Goal: Information Seeking & Learning: Compare options

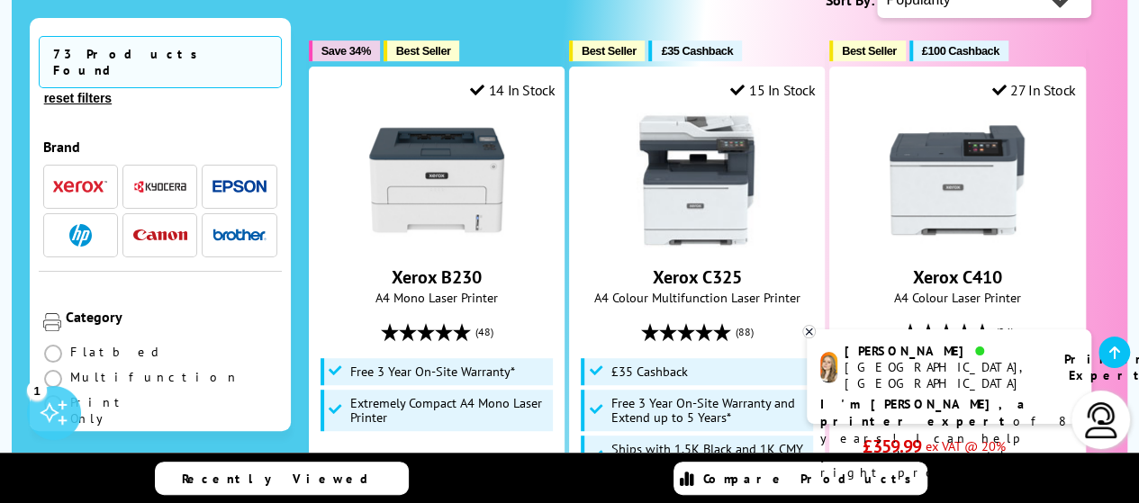
click at [82, 224] on img "button" at bounding box center [80, 235] width 23 height 23
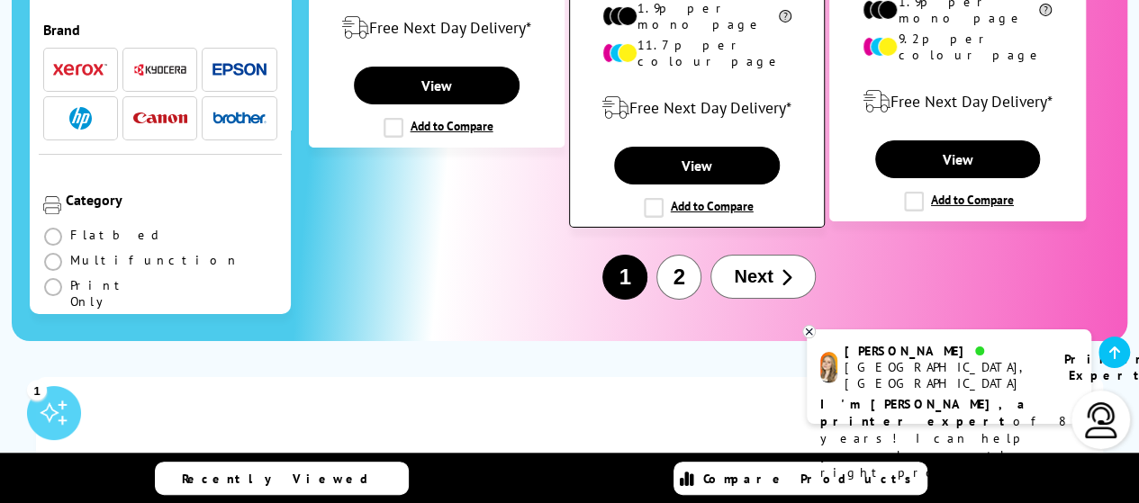
scroll to position [3061, 0]
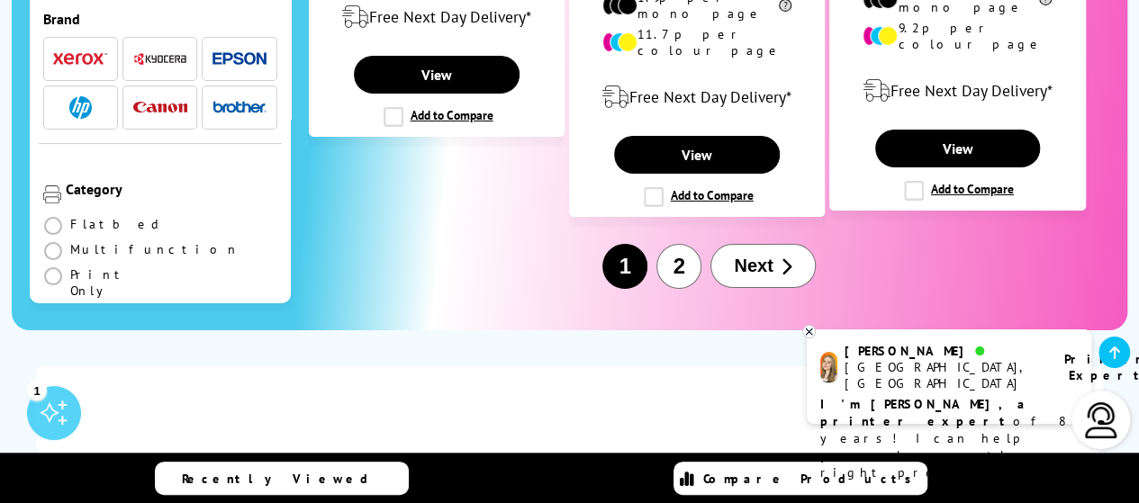
click at [679, 244] on button "2" at bounding box center [678, 266] width 45 height 45
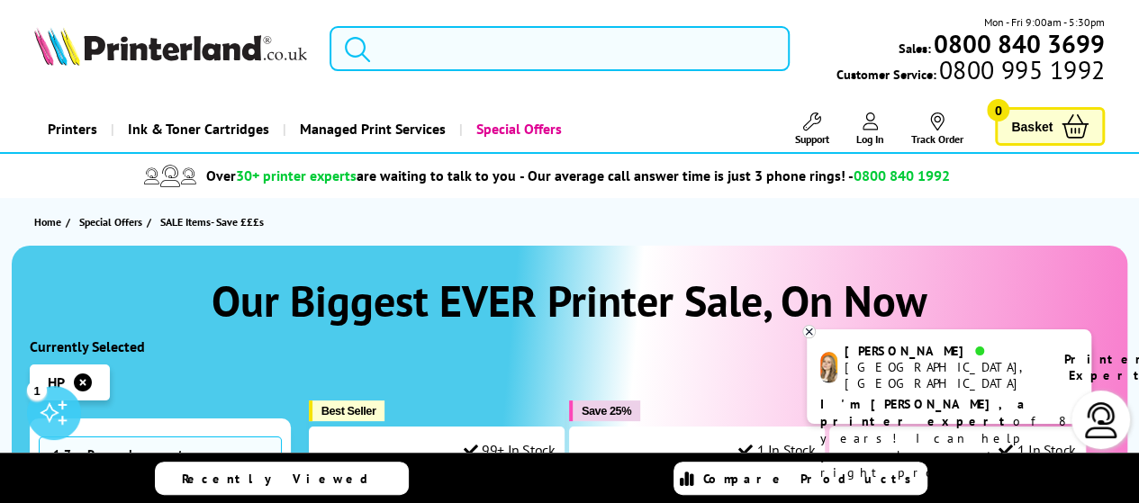
click at [558, 44] on input "search" at bounding box center [560, 48] width 460 height 45
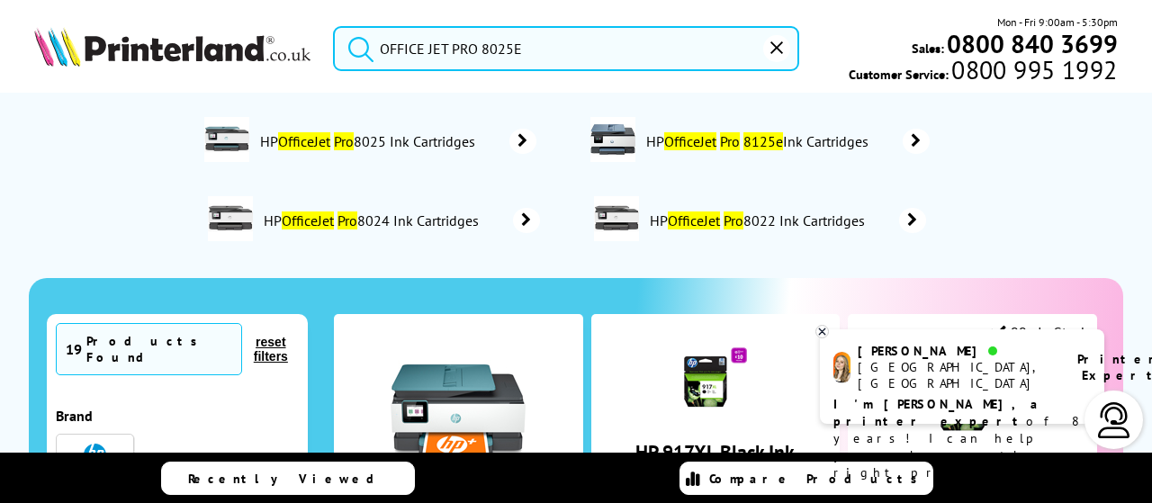
click at [334, 26] on button "submit" at bounding box center [356, 46] width 45 height 40
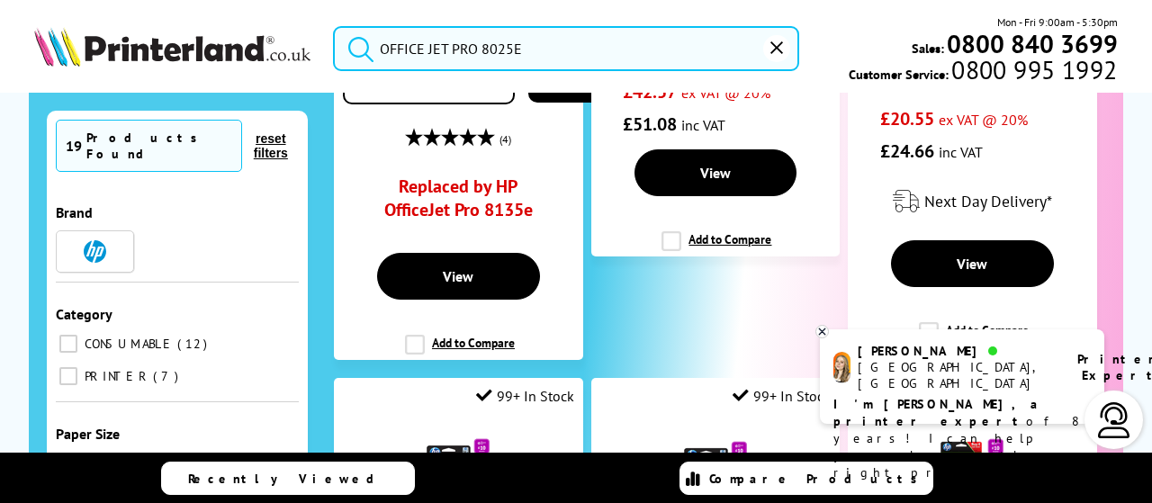
scroll to position [540, 0]
drag, startPoint x: 560, startPoint y: 44, endPoint x: 486, endPoint y: 51, distance: 74.2
click at [486, 51] on input "OFFICE JET PRO 8025E" at bounding box center [566, 48] width 466 height 45
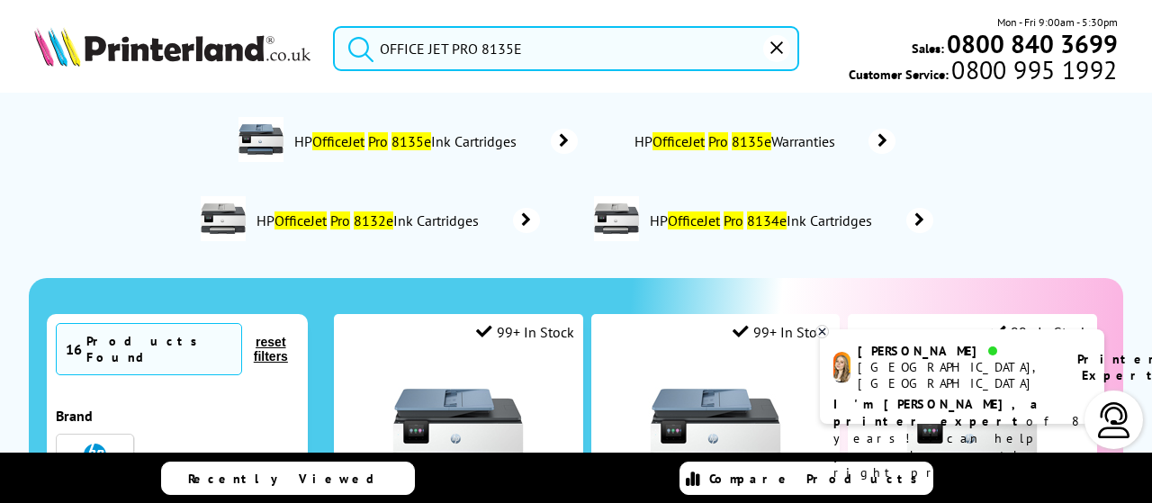
type input "OFFICE JET PRO 8135E"
click at [334, 26] on button "submit" at bounding box center [356, 46] width 45 height 40
click at [777, 48] on icon "reset" at bounding box center [777, 47] width 13 height 13
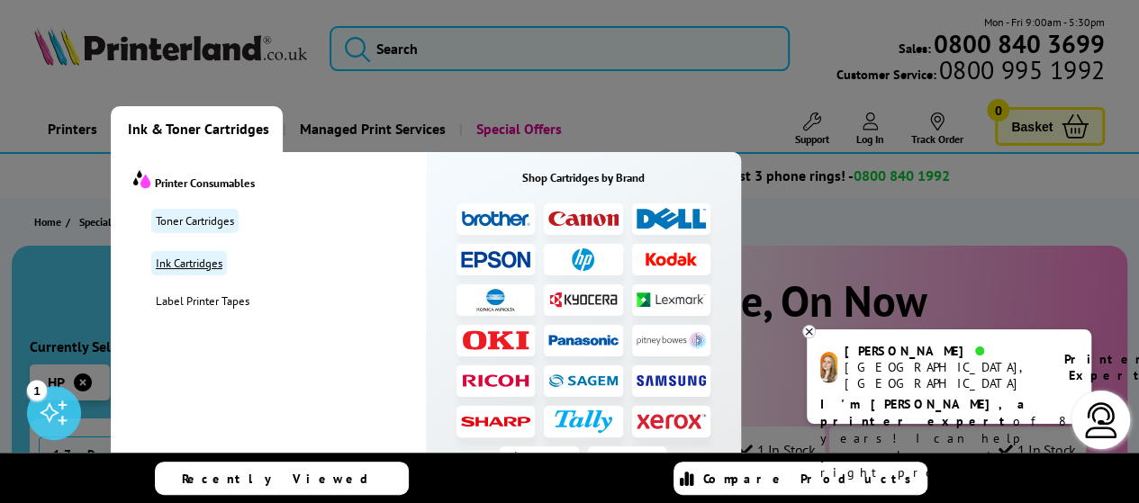
click at [205, 264] on link "Ink Cartridges" at bounding box center [189, 263] width 76 height 24
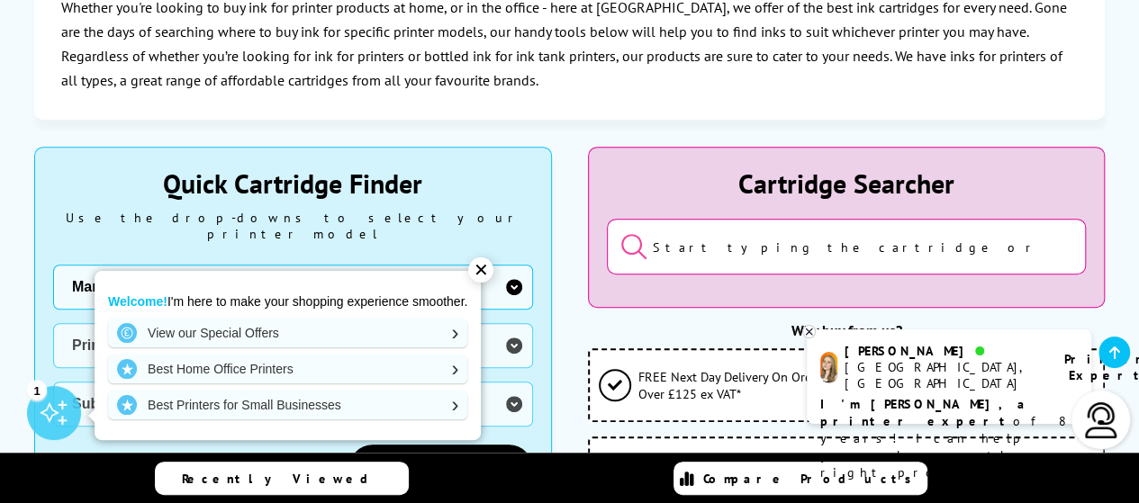
scroll to position [540, 0]
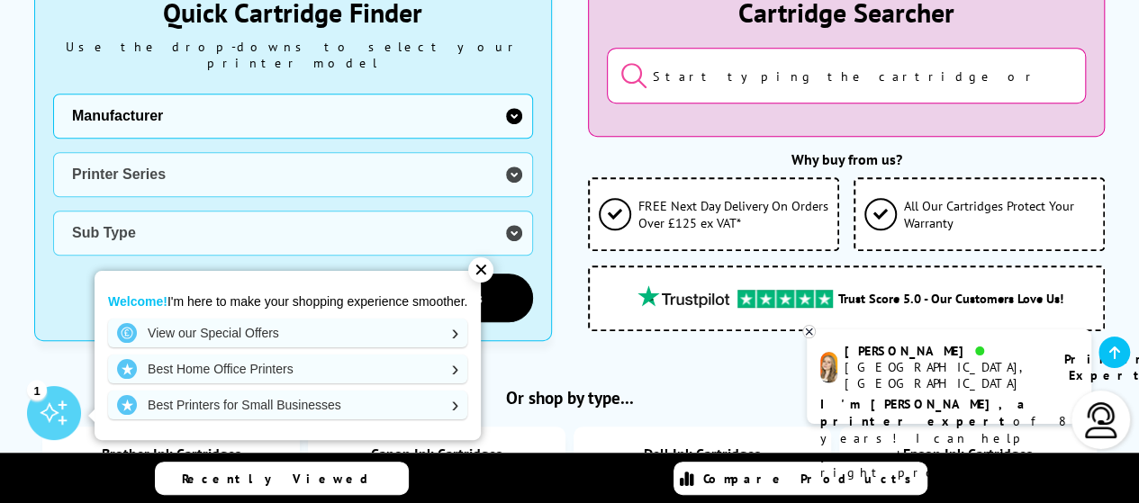
click at [436, 96] on select "Manufacturer Brother Canon Dell Dymo Epson HP Kodak Konica Minolta Kyocera Lexm…" at bounding box center [293, 116] width 480 height 45
select select "12603"
click at [53, 94] on select "Manufacturer Brother Canon Dell Dymo Epson HP Kodak Konica Minolta Kyocera Lexm…" at bounding box center [293, 116] width 480 height 45
click at [278, 164] on select "Printer Series DesignJet Series DeskJet Series ENVY Series OfficeJet Series Pag…" at bounding box center [293, 174] width 480 height 45
select select "40058"
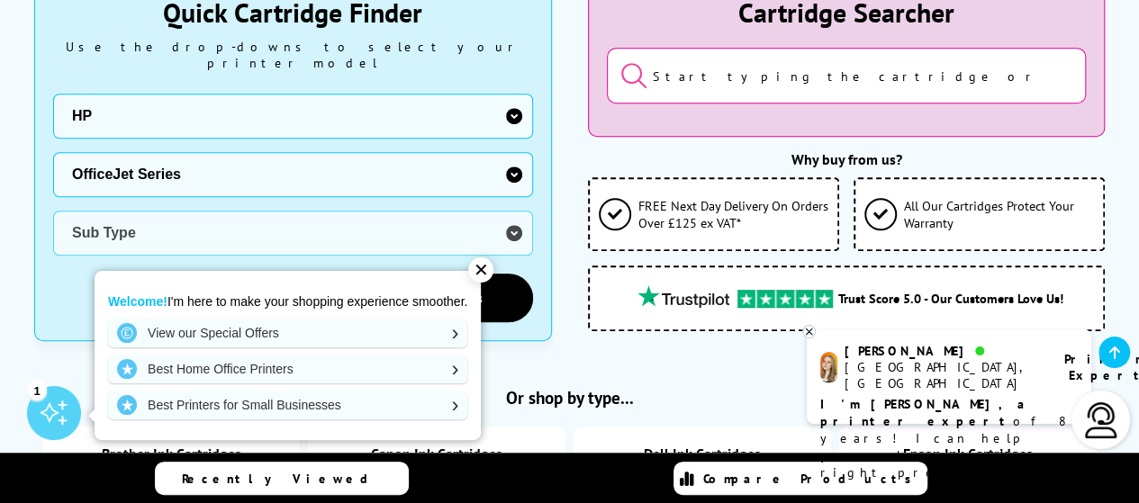
click at [53, 152] on select "Printer Series DesignJet Series DeskJet Series ENVY Series OfficeJet Series Pag…" at bounding box center [293, 174] width 480 height 45
click at [212, 240] on div "Manufacturer Brother Canon Dell Dymo Epson HP Kodak Konica Minolta Kyocera Lexm…" at bounding box center [293, 208] width 480 height 229
click at [219, 225] on select "Sub Type HP OfficeJet HP OfficeJet Enterprise HP OfficeJet Pro" at bounding box center [293, 233] width 480 height 45
select select "36130"
click at [53, 211] on select "Sub Type HP OfficeJet HP OfficeJet Enterprise HP OfficeJet Pro" at bounding box center [293, 233] width 480 height 45
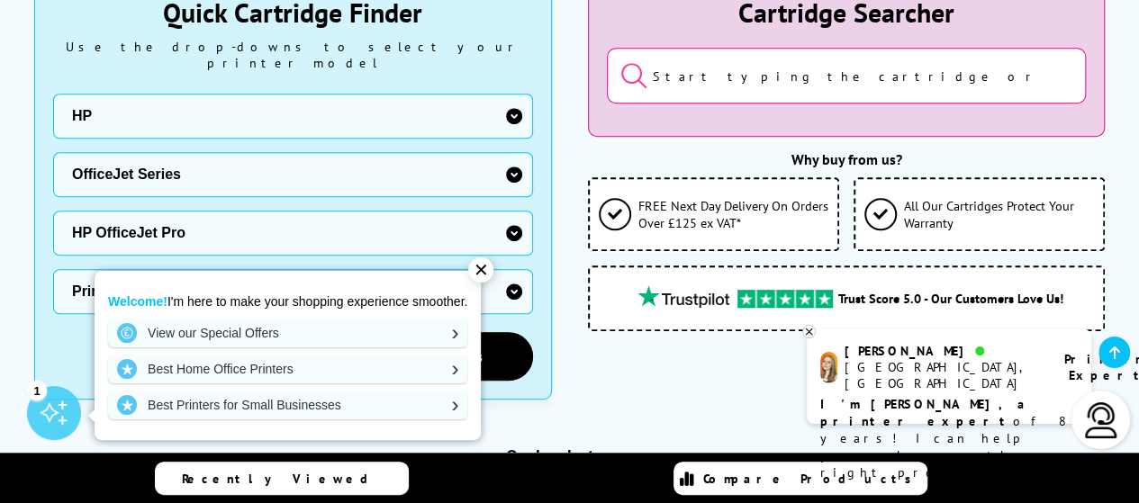
click at [488, 271] on div "✕" at bounding box center [480, 269] width 25 height 25
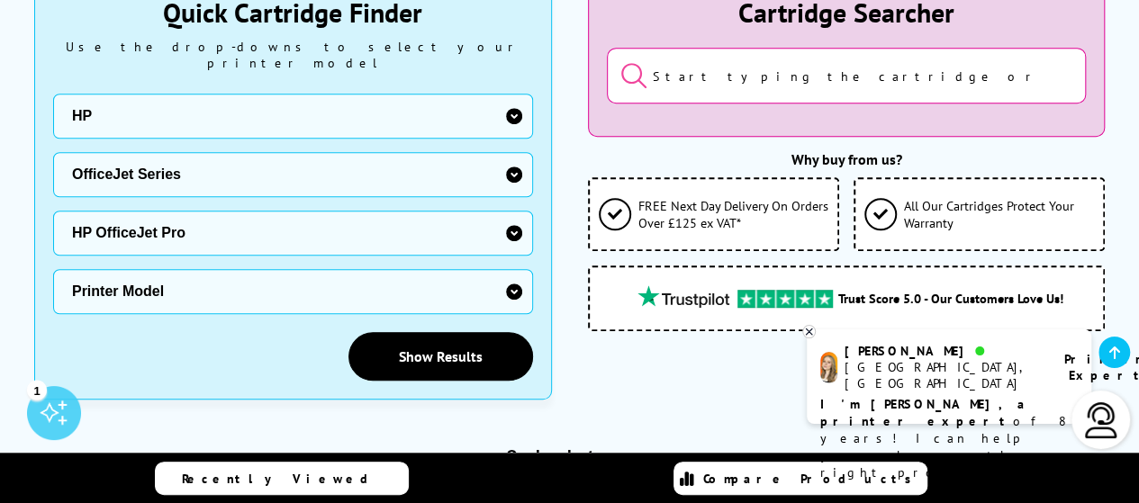
click at [461, 285] on select "Printer Model 1150 1170 1175 251 276 6230 6830 6950 6960 6970 6975 7720 7730 77…" at bounding box center [293, 291] width 480 height 45
select select "36723"
click at [53, 269] on select "Printer Model 1150 1170 1175 251 276 6230 6830 6950 6960 6970 6975 7720 7730 77…" at bounding box center [293, 291] width 480 height 45
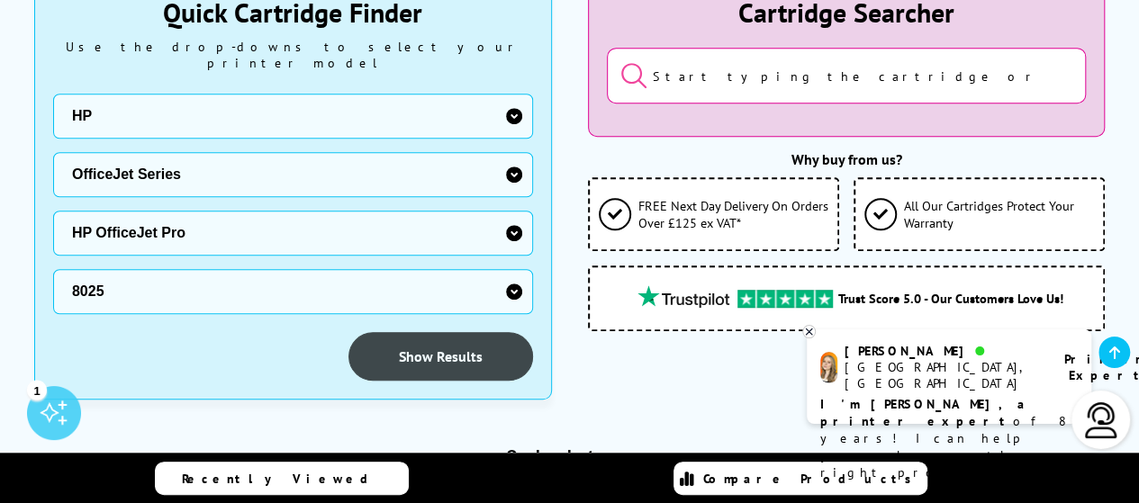
click at [466, 332] on link "Show Results" at bounding box center [440, 356] width 185 height 49
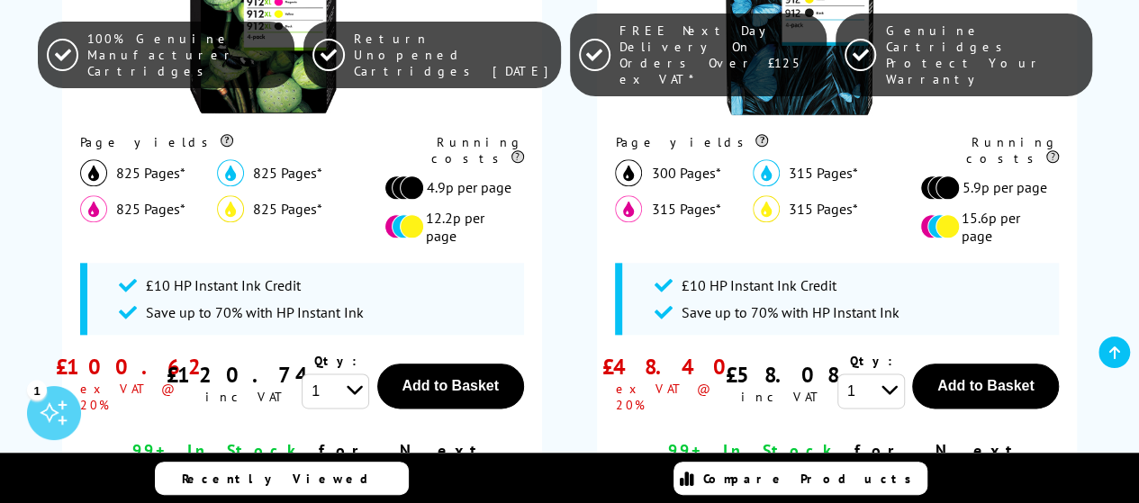
scroll to position [1080, 0]
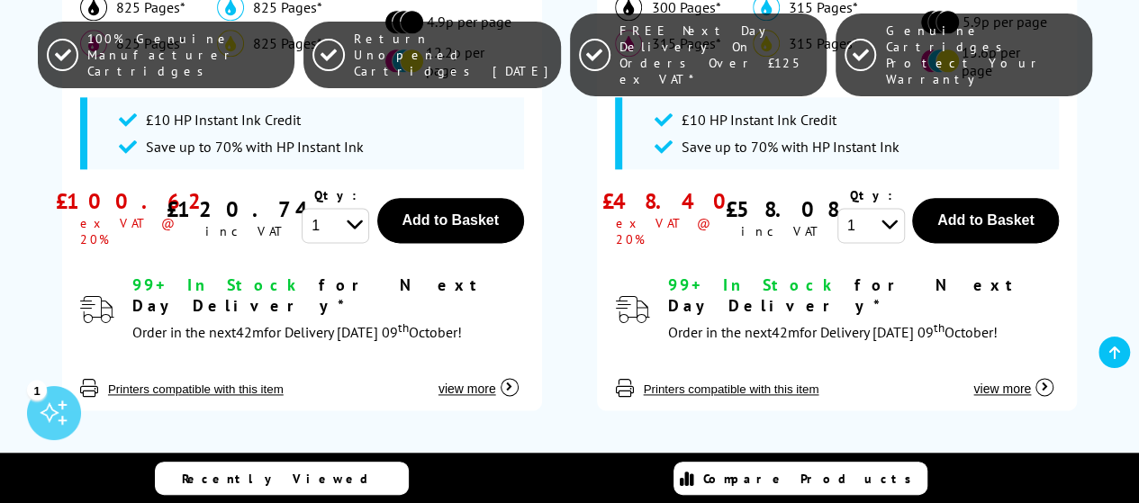
click at [198, 189] on div "£120.74 inc VAT" at bounding box center [246, 217] width 111 height 60
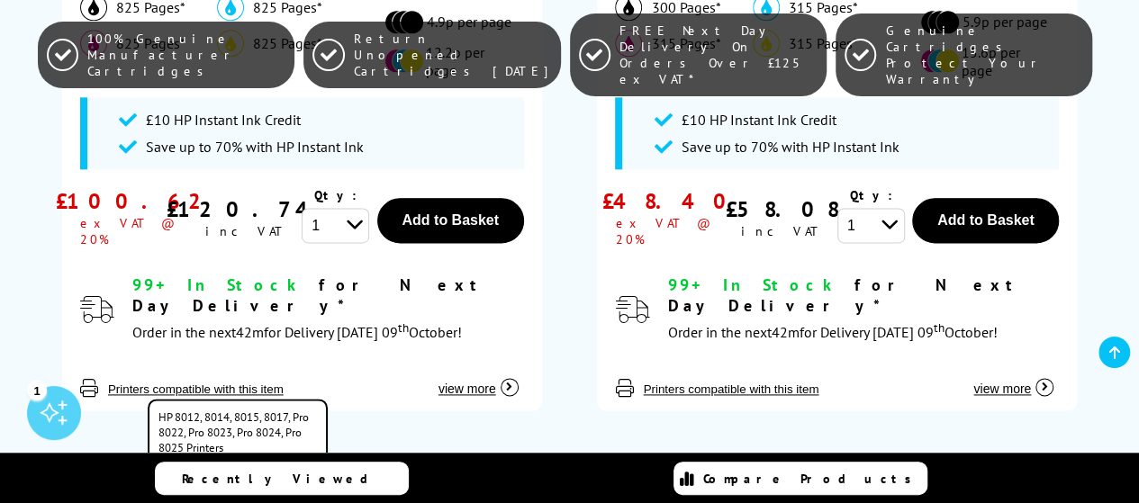
click at [224, 382] on button "Printers compatible with this item" at bounding box center [196, 389] width 186 height 15
click at [218, 382] on button "Printers compatible with this item" at bounding box center [196, 389] width 186 height 15
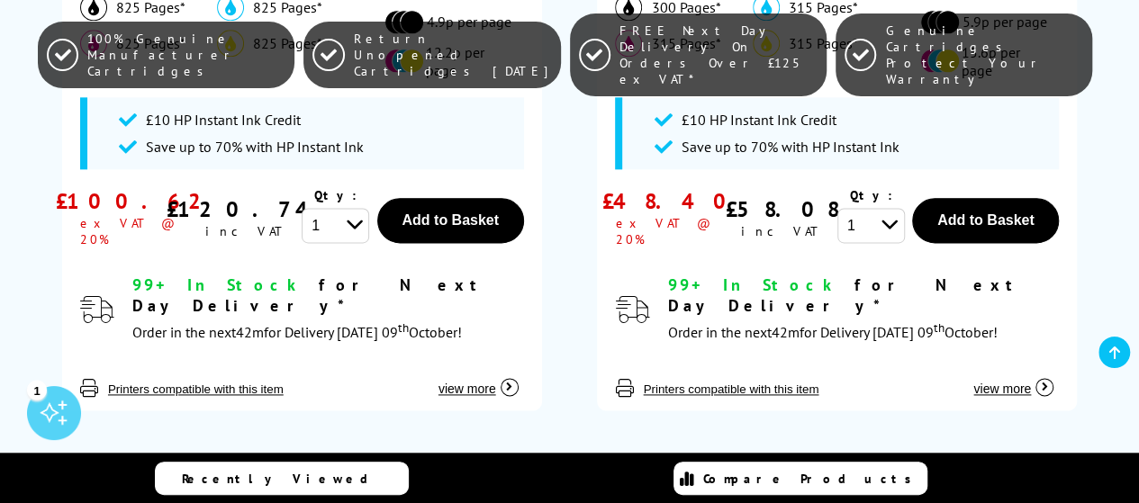
click at [481, 382] on span "view more" at bounding box center [467, 389] width 58 height 14
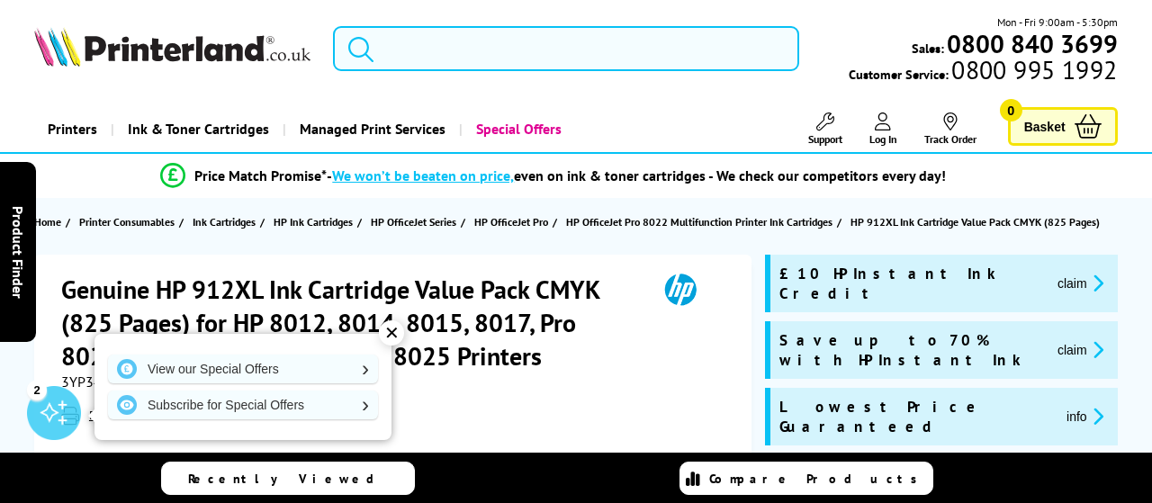
click at [434, 63] on input "search" at bounding box center [566, 48] width 466 height 45
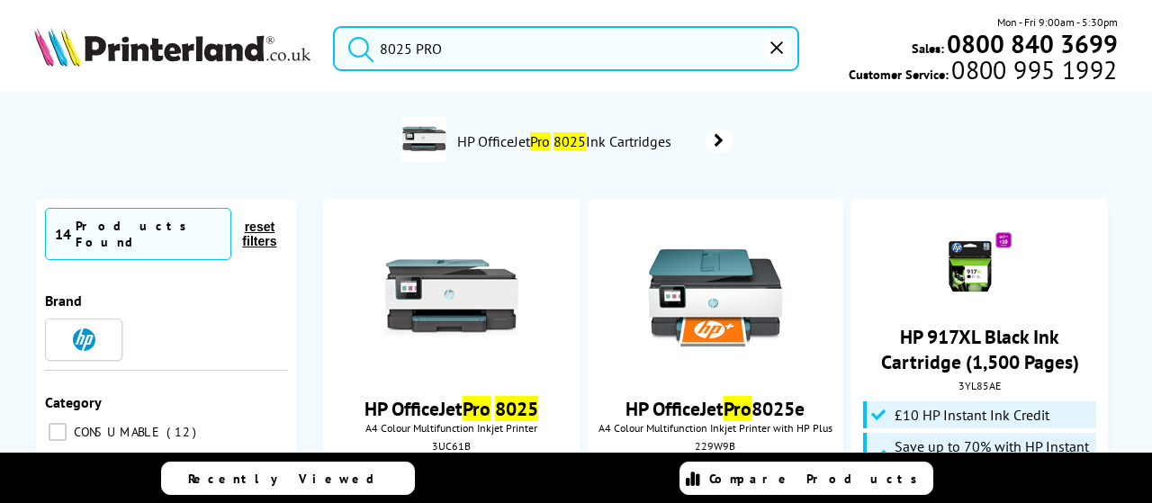
type input "8025 PRO"
click at [334, 26] on button "submit" at bounding box center [356, 46] width 45 height 40
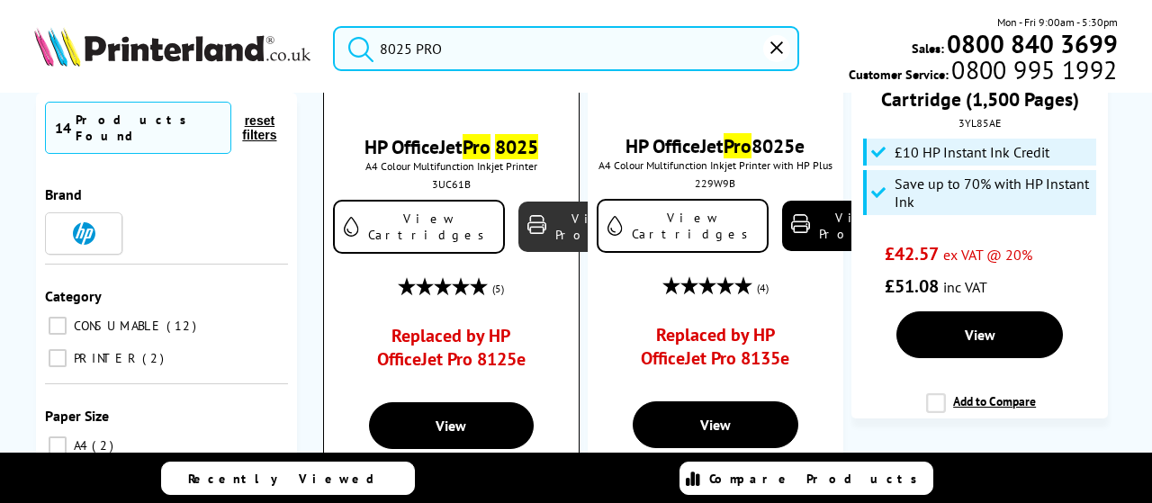
scroll to position [270, 0]
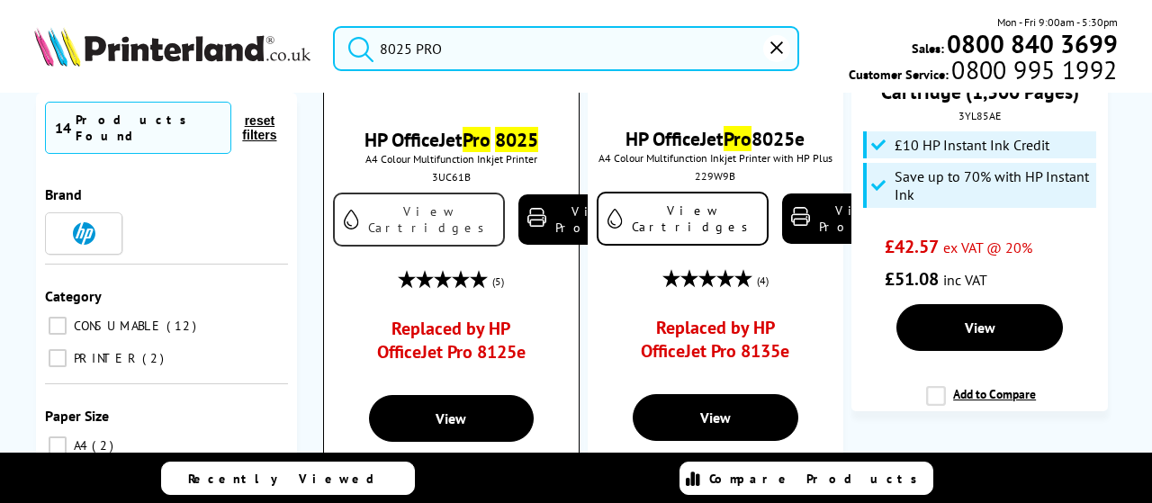
click at [400, 218] on link "View Cartridges" at bounding box center [419, 220] width 172 height 54
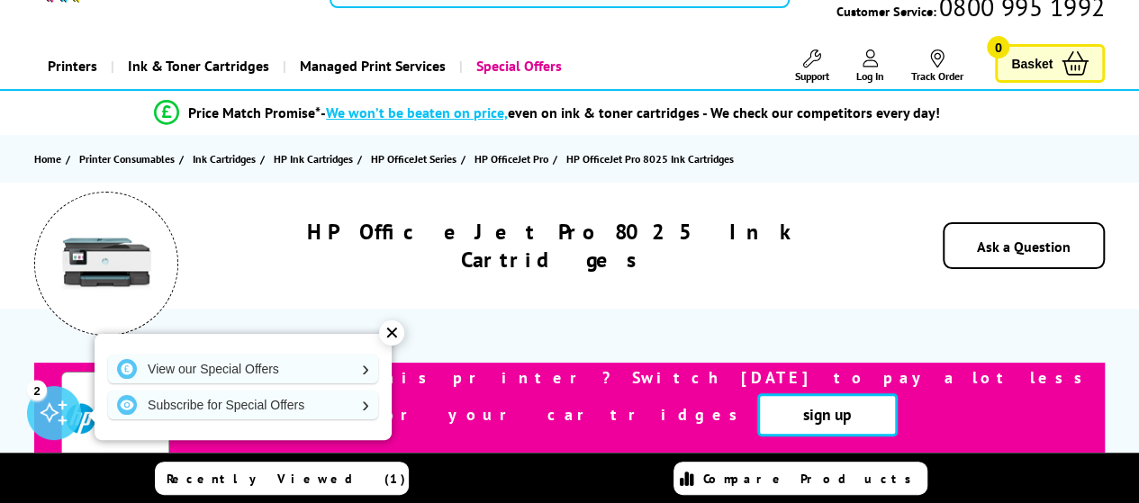
scroll to position [180, 0]
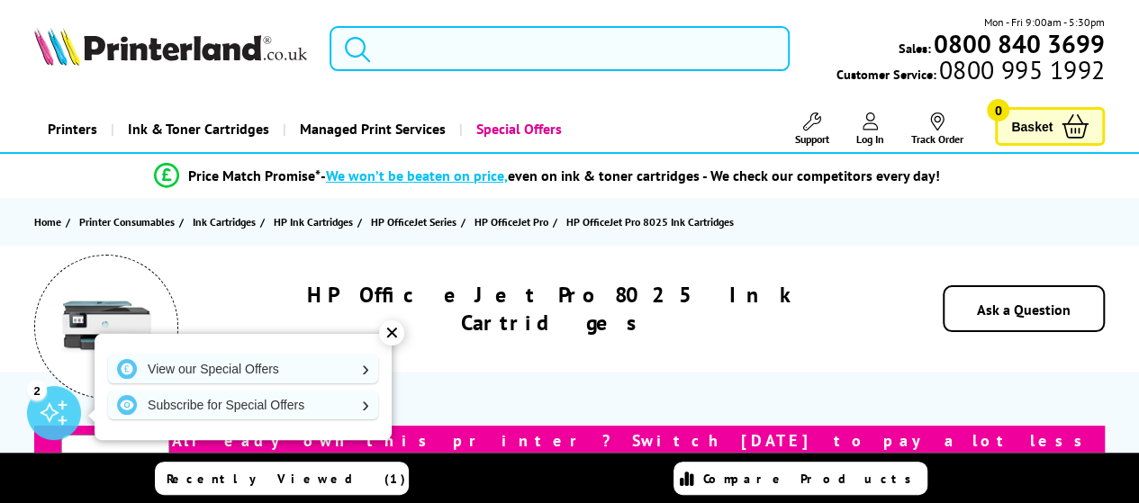
click at [461, 48] on input "search" at bounding box center [560, 48] width 460 height 45
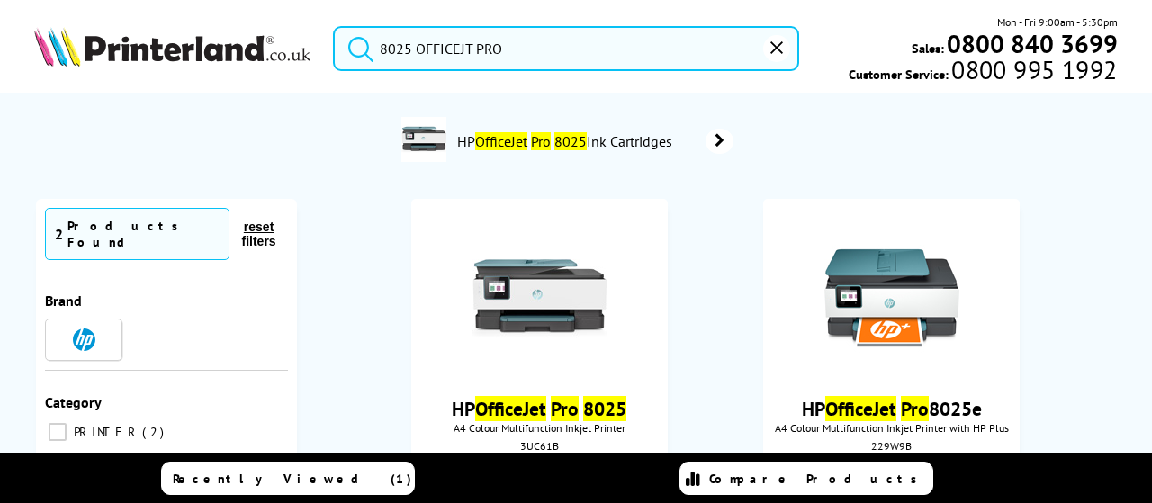
click at [334, 26] on button "submit" at bounding box center [356, 46] width 45 height 40
click at [465, 54] on input "8025 OFFICEJT PRO" at bounding box center [566, 48] width 466 height 45
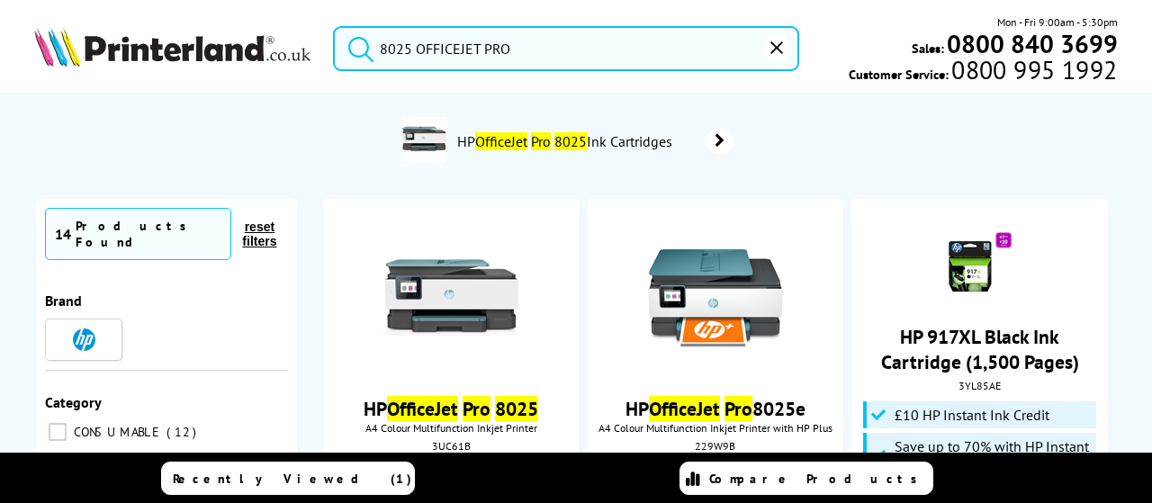
type input "8025 OFFICEJET PRO"
click at [334, 26] on button "submit" at bounding box center [356, 46] width 45 height 40
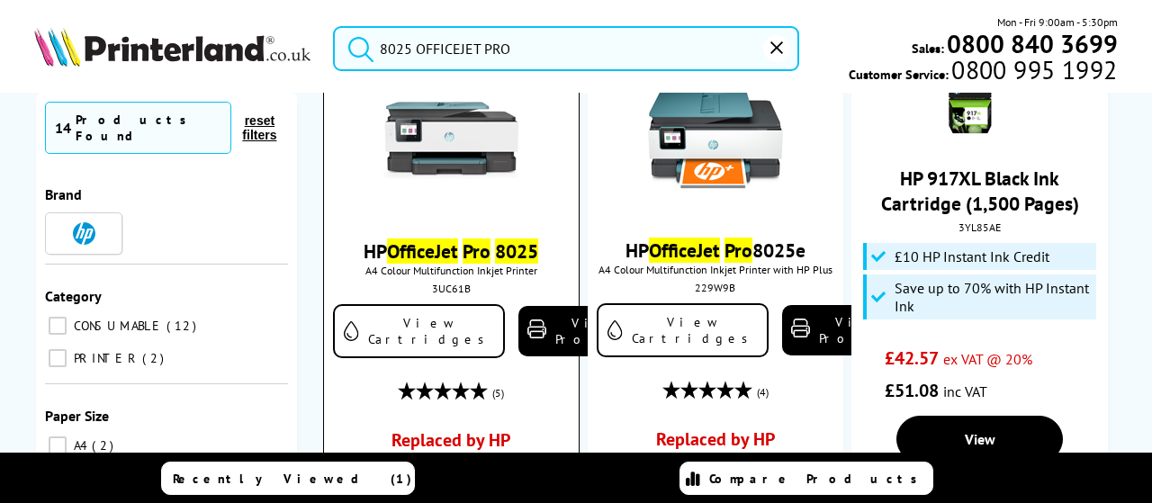
scroll to position [180, 0]
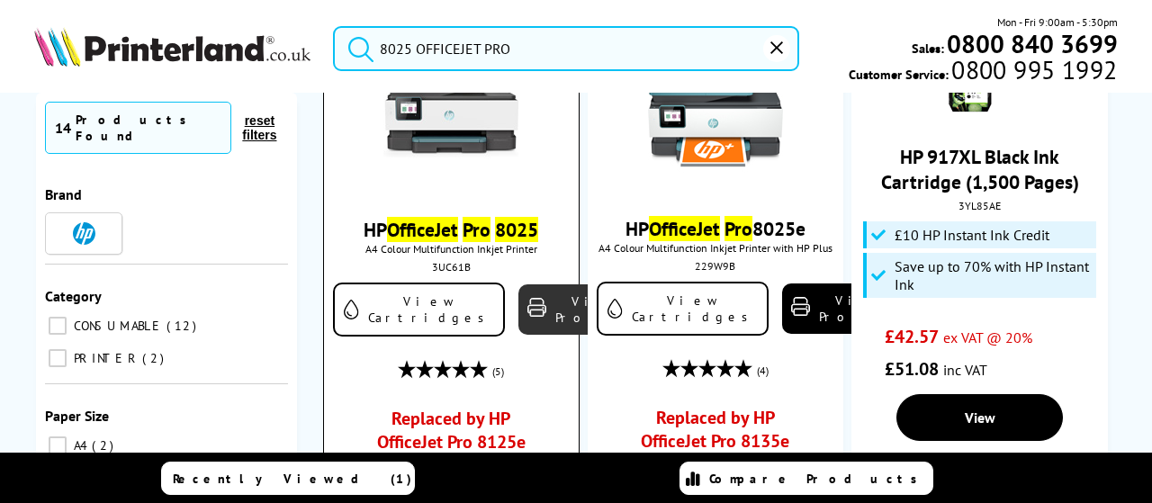
click at [542, 325] on link "View Product" at bounding box center [586, 310] width 135 height 50
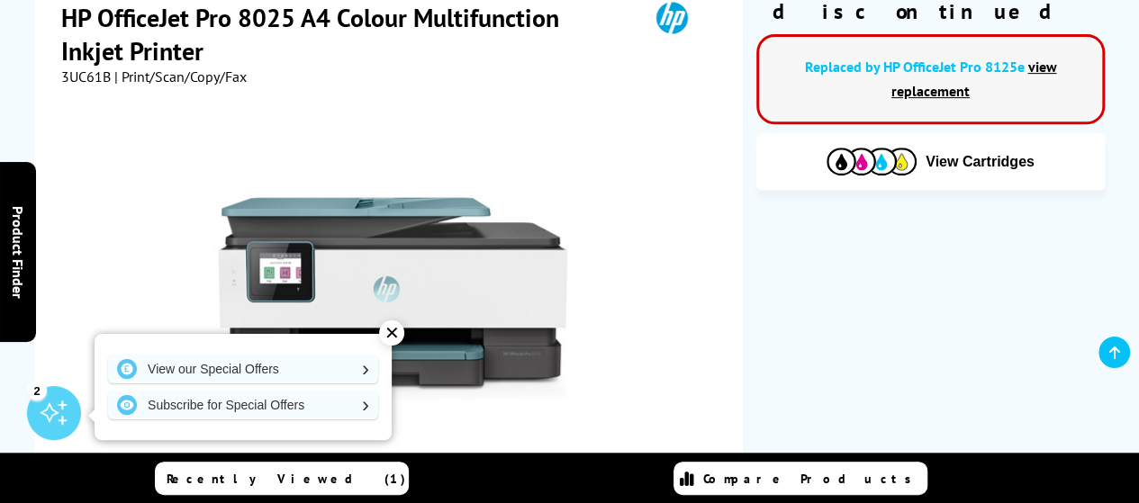
scroll to position [180, 0]
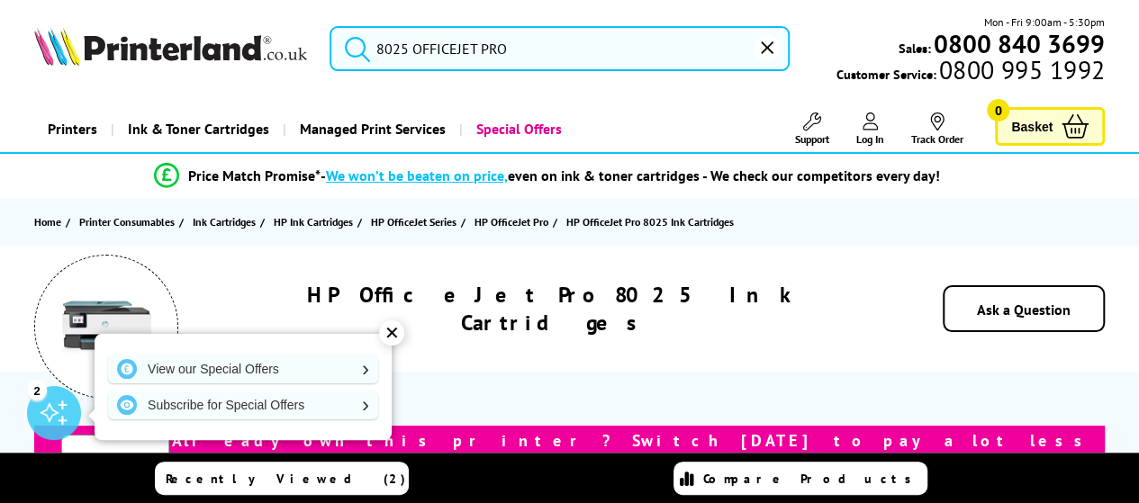
click at [522, 55] on input "8025 OFFICEJET PRO" at bounding box center [560, 48] width 460 height 45
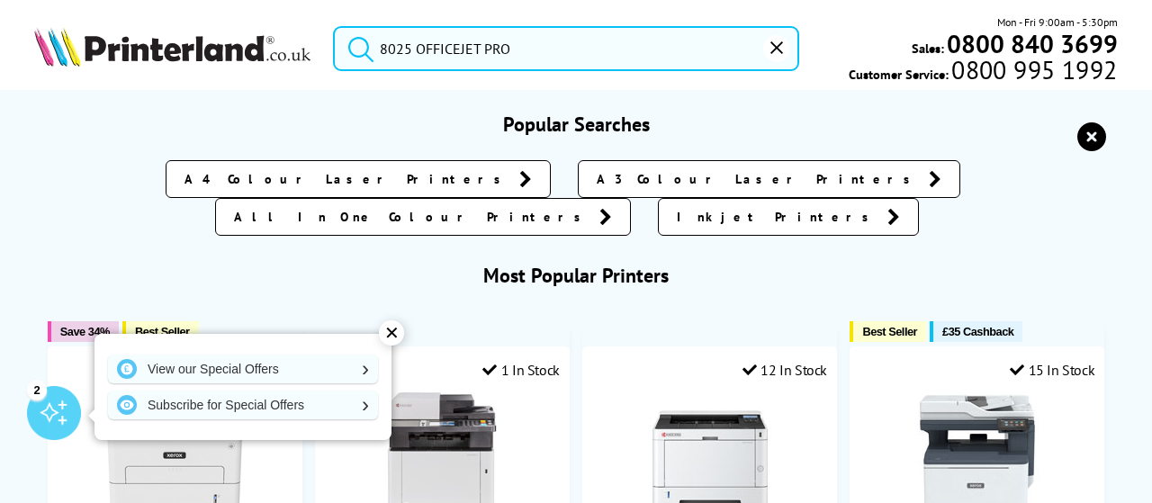
click at [334, 26] on button "submit" at bounding box center [356, 46] width 45 height 40
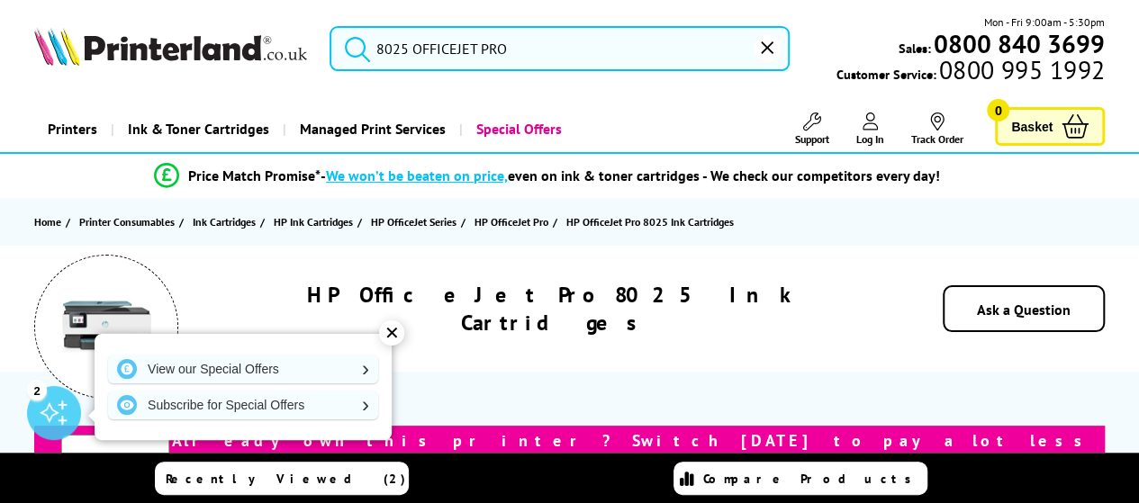
click at [555, 59] on input "8025 OFFICEJET PRO" at bounding box center [560, 48] width 460 height 45
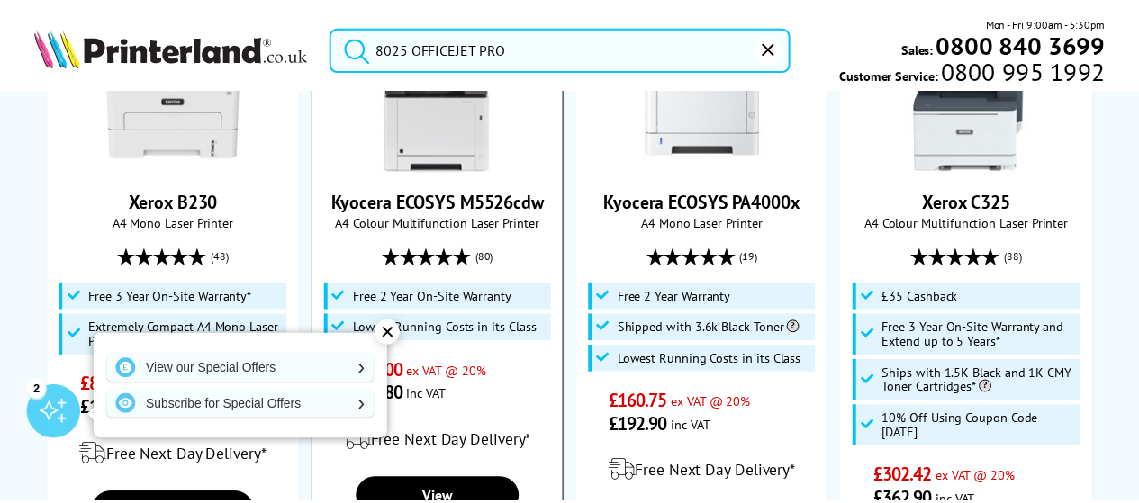
scroll to position [360, 0]
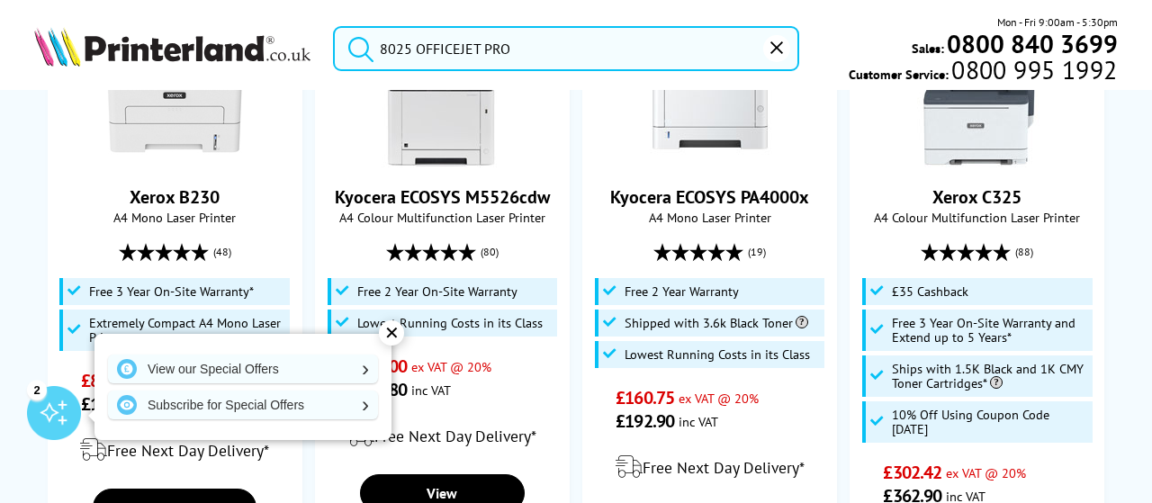
click at [400, 336] on div "✕" at bounding box center [391, 333] width 25 height 25
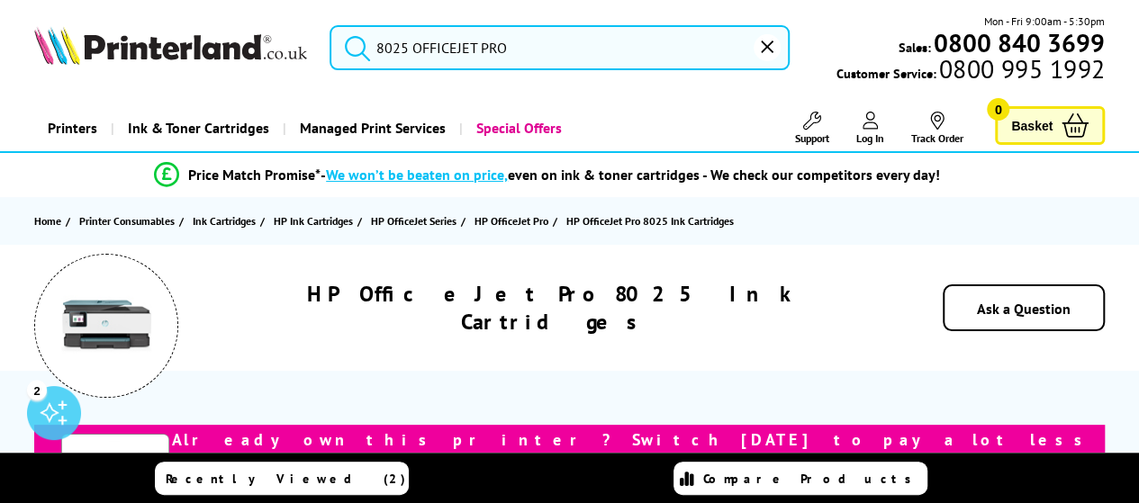
scroll to position [0, 0]
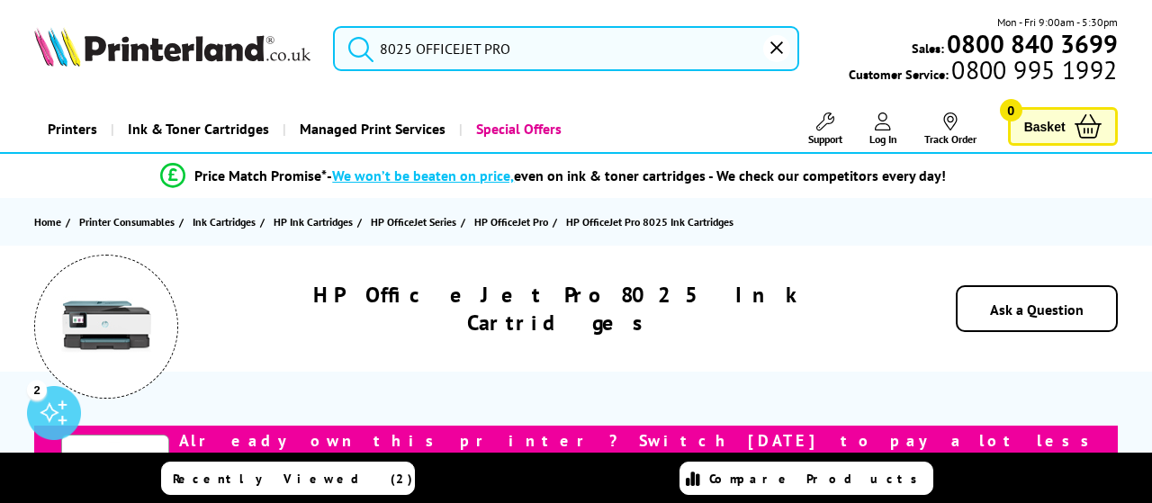
click at [523, 57] on input "8025 OFFICEJET PRO" at bounding box center [566, 48] width 466 height 45
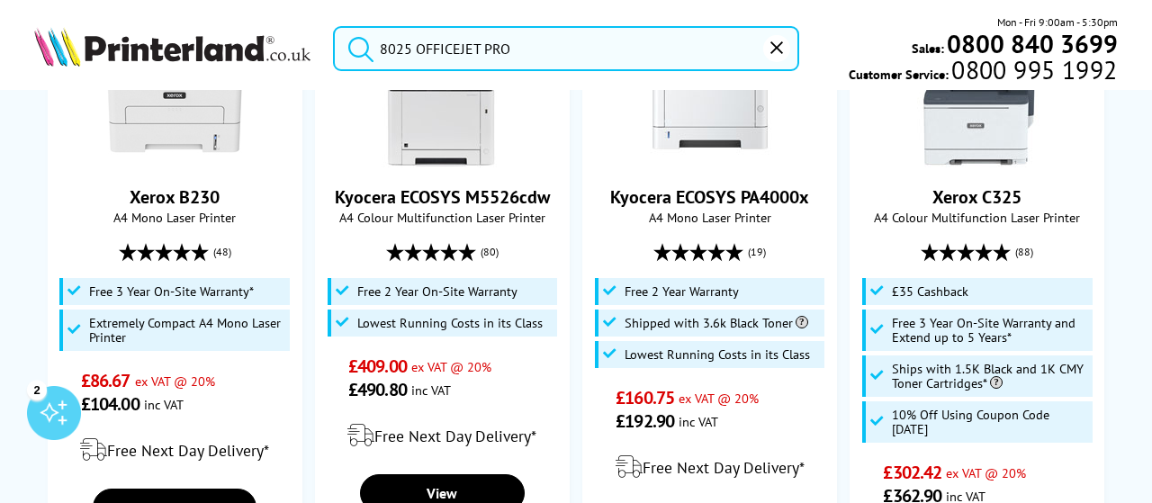
click at [334, 26] on button "submit" at bounding box center [356, 46] width 45 height 40
click at [403, 48] on input "8025 OFFICEJET PRO" at bounding box center [566, 48] width 466 height 45
click at [411, 43] on input "8025 OFFICEJET PRO" at bounding box center [566, 48] width 466 height 45
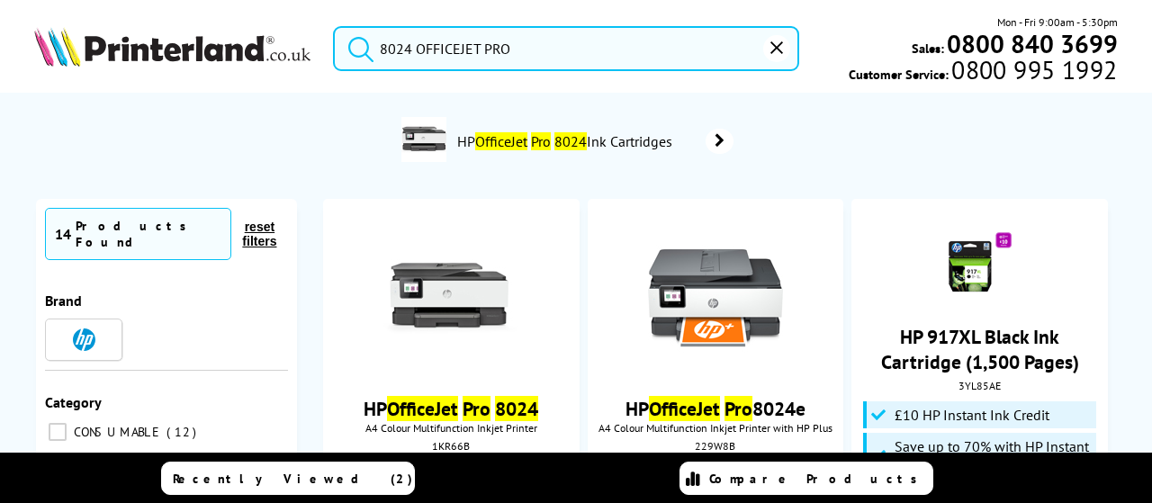
type input "8024 OFFICEJET PRO"
click at [334, 26] on button "submit" at bounding box center [356, 46] width 45 height 40
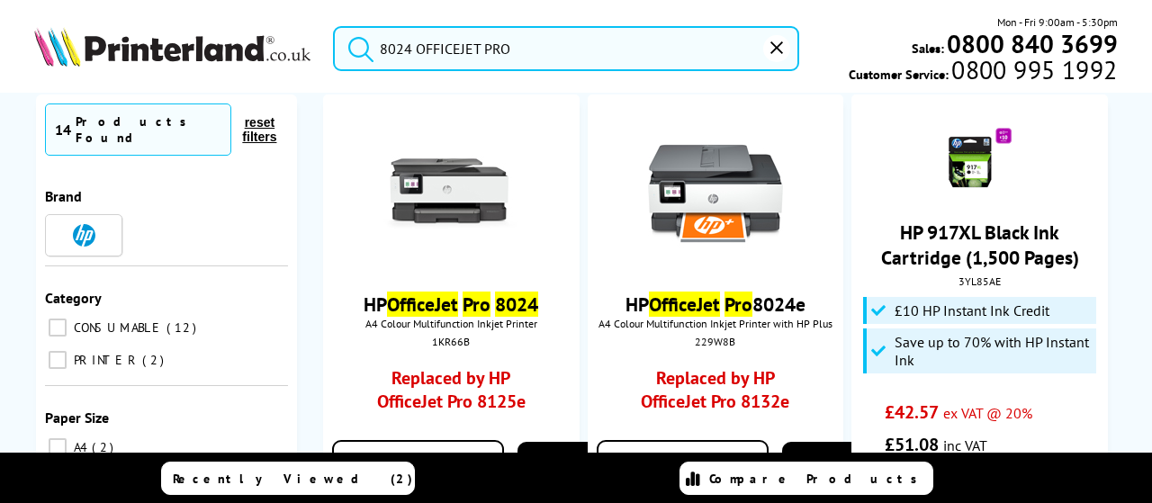
scroll to position [360, 0]
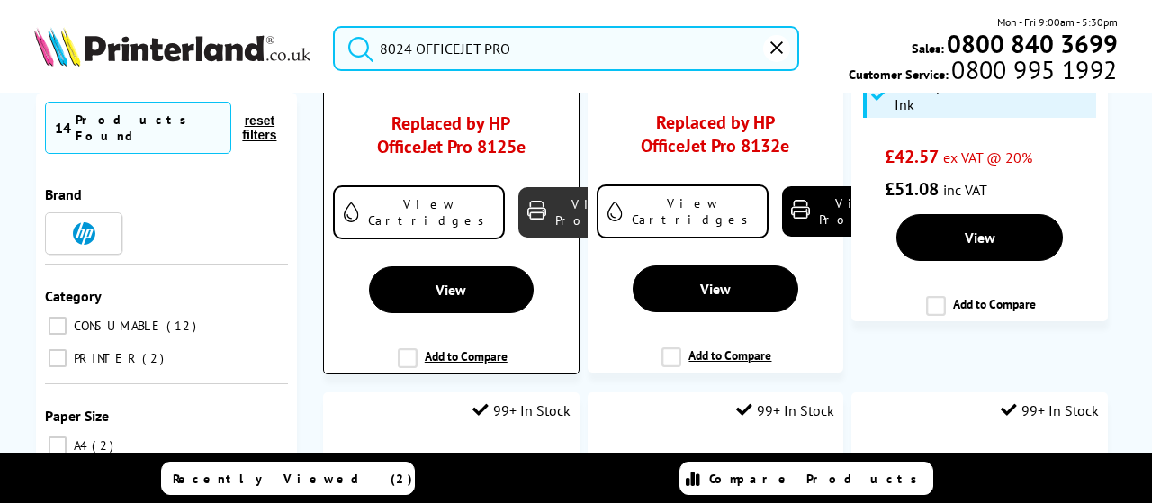
click at [519, 217] on link "View Product" at bounding box center [586, 212] width 135 height 50
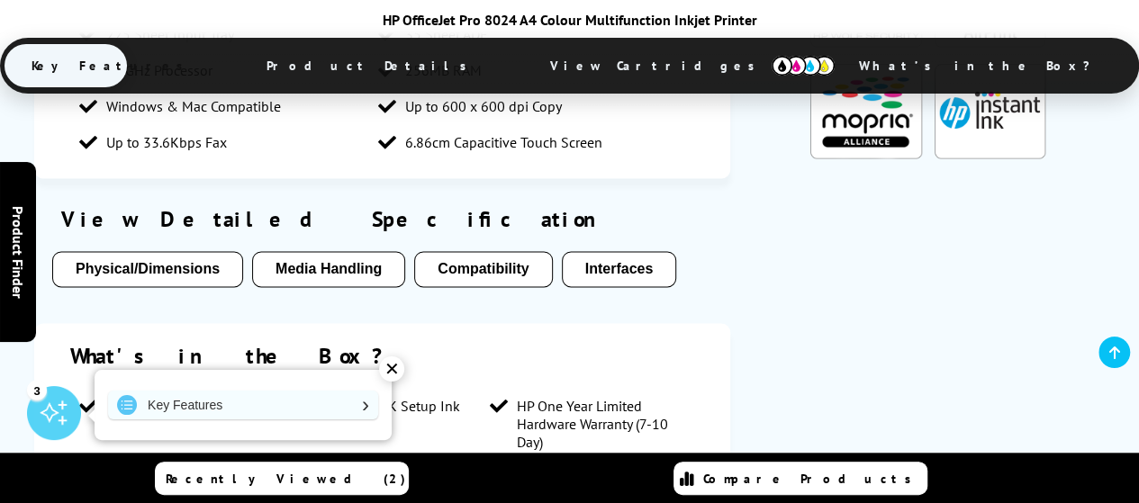
click at [475, 280] on button "Compatibility" at bounding box center [483, 269] width 138 height 36
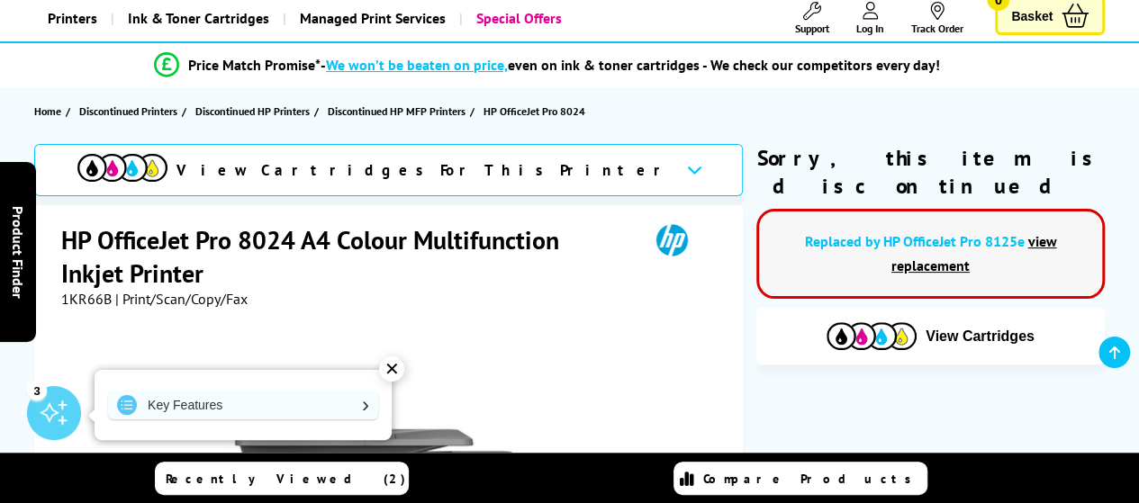
scroll to position [270, 0]
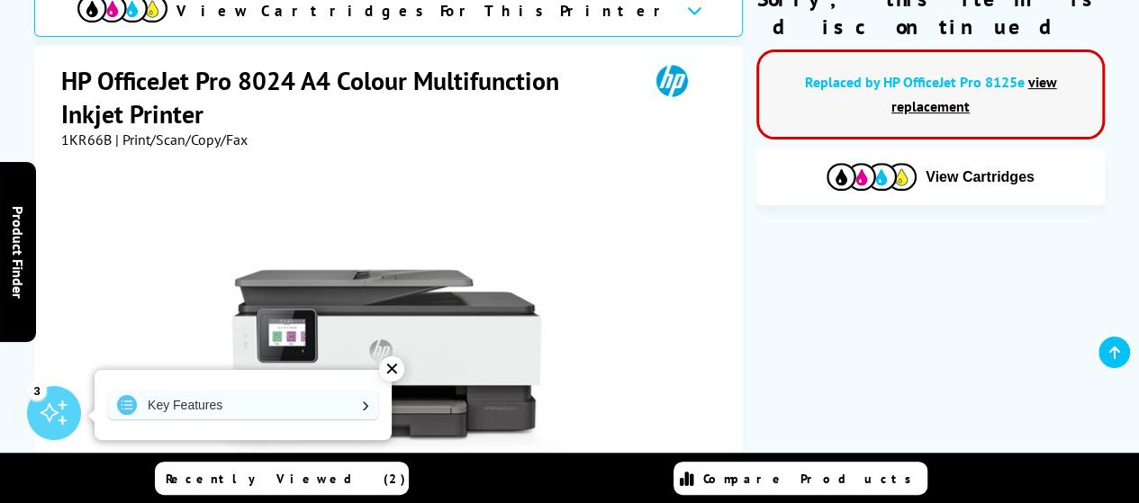
click at [931, 79] on link "view replacement" at bounding box center [974, 94] width 166 height 42
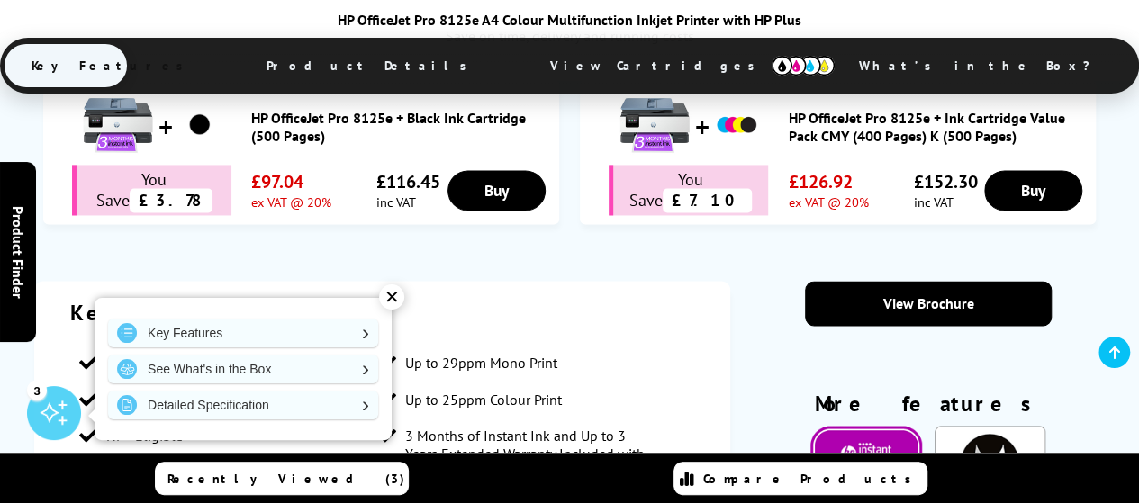
scroll to position [1351, 0]
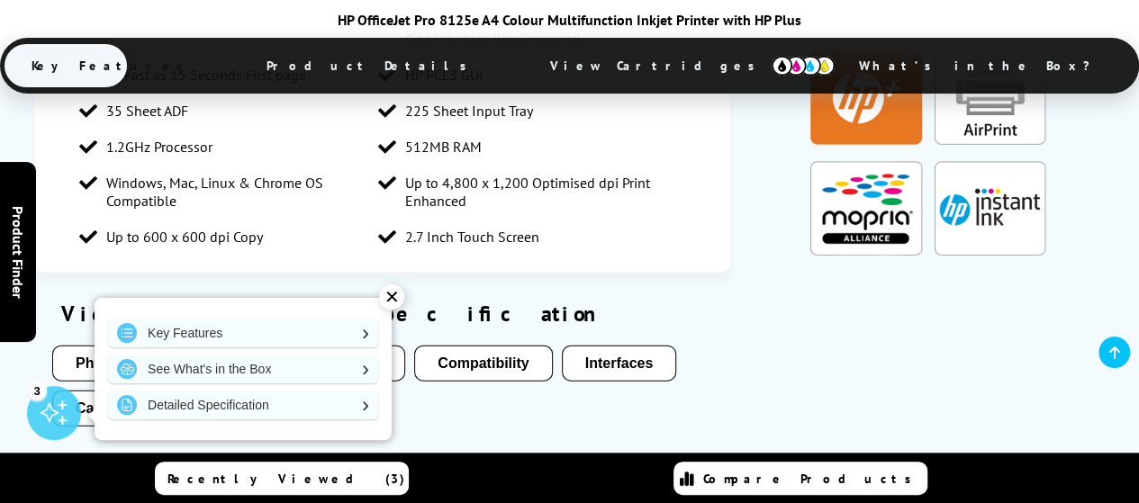
click at [441, 346] on button "Compatibility" at bounding box center [483, 364] width 138 height 36
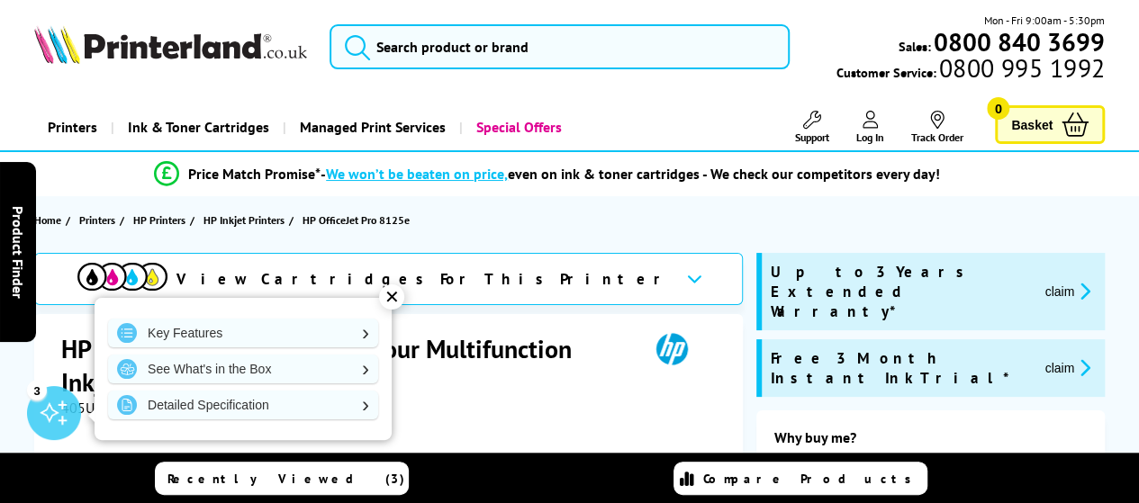
scroll to position [0, 0]
